Goal: Communication & Community: Ask a question

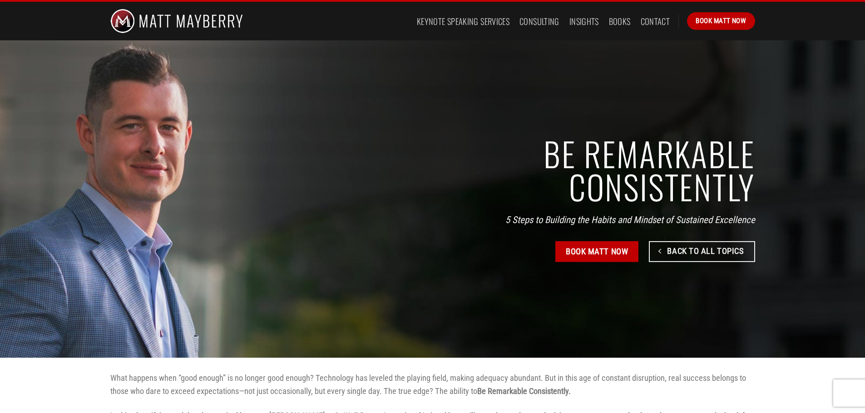
click at [170, 16] on img at bounding box center [176, 21] width 133 height 39
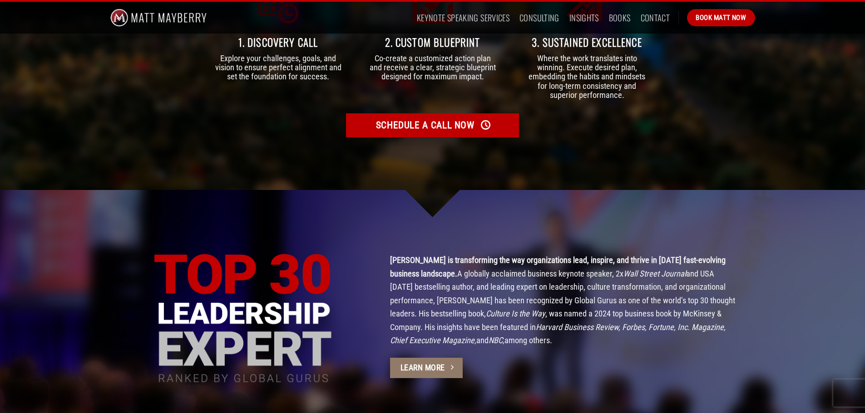
scroll to position [2477, 0]
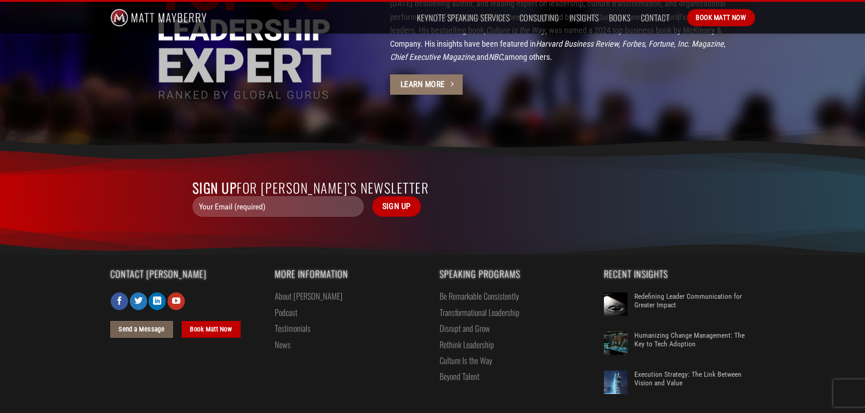
click at [138, 324] on span "Send a Message" at bounding box center [141, 329] width 46 height 11
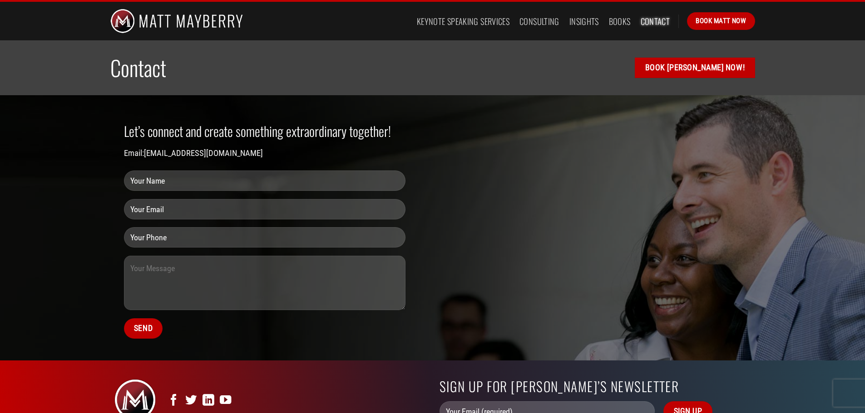
click at [187, 177] on input "Contact form" at bounding box center [264, 181] width 281 height 20
type input "Gaby Davis"
type input "gaby@deltaconstructionpartners.com"
click at [193, 241] on input "Contact form" at bounding box center [264, 237] width 281 height 20
click at [156, 184] on input "Gaby Davis" at bounding box center [264, 181] width 281 height 20
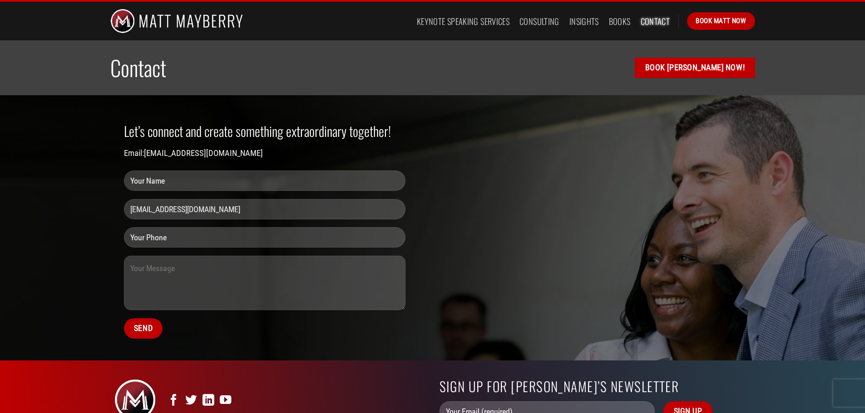
type input "Gaby Davis"
type input "gaby@deltaconstructionpartners.com"
click at [156, 242] on input "Contact form" at bounding box center [264, 237] width 281 height 20
type input "7275138840"
click at [159, 272] on textarea "Contact form" at bounding box center [264, 283] width 281 height 54
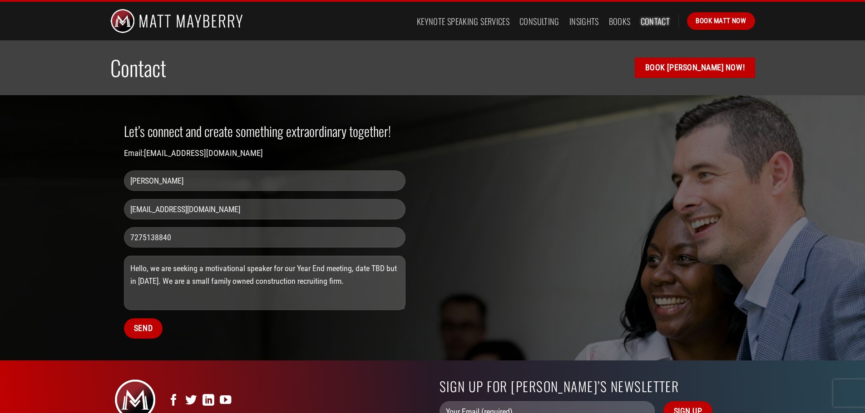
drag, startPoint x: 231, startPoint y: 281, endPoint x: 420, endPoint y: 304, distance: 190.6
click at [231, 281] on textarea "Hello, we are seeking a motivational speaker for our Year End meeting, date TBD…" at bounding box center [264, 283] width 281 height 54
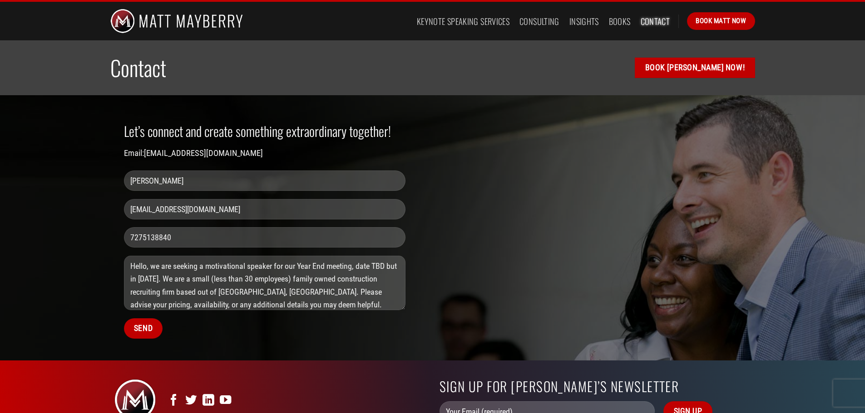
scroll to position [15, 0]
type textarea "Hello, we are seeking a motivational speaker for our Year End meeting, date TBD…"
click at [143, 328] on input "Send" at bounding box center [143, 329] width 39 height 20
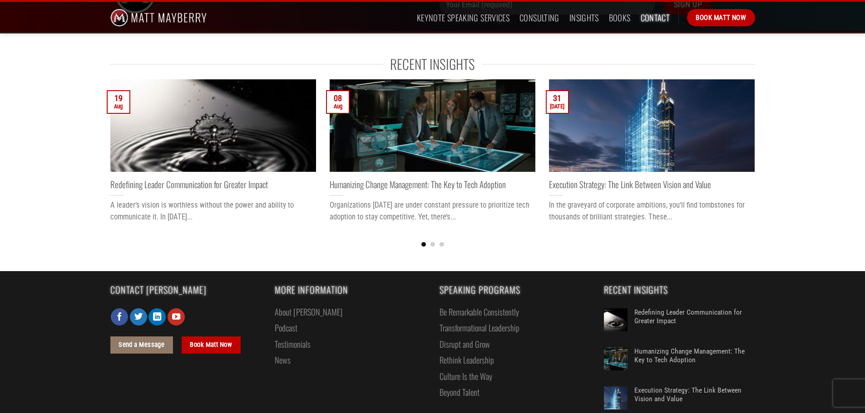
scroll to position [494, 0]
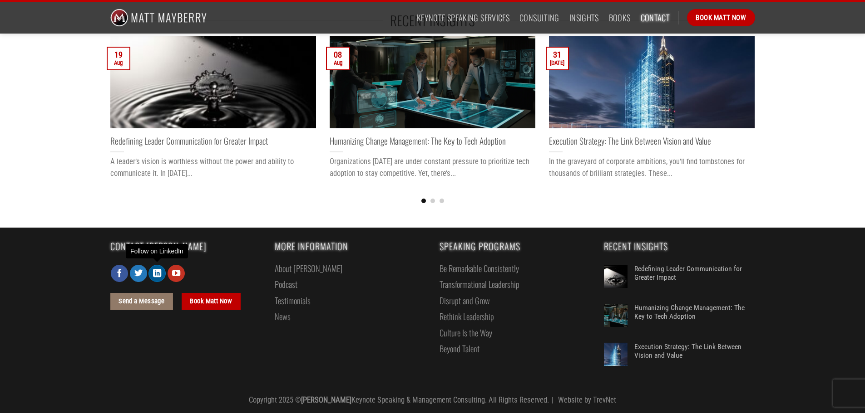
click at [156, 274] on icon "Follow on LinkedIn" at bounding box center [157, 274] width 8 height 10
click at [300, 265] on link "About [PERSON_NAME]" at bounding box center [309, 269] width 68 height 16
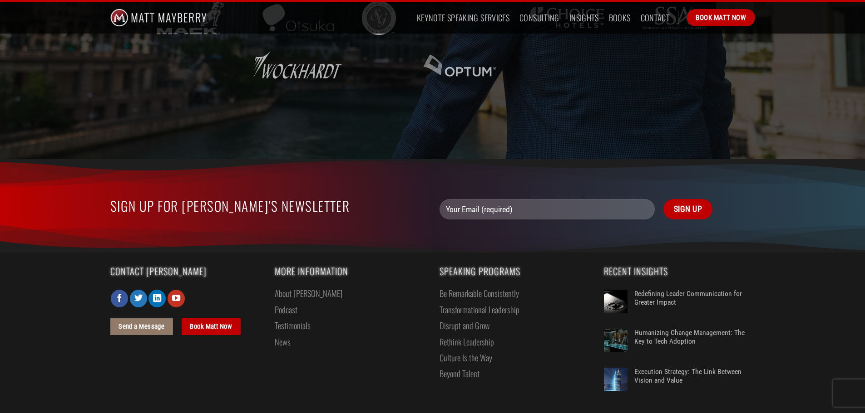
scroll to position [1938, 0]
